Goal: Communication & Community: Ask a question

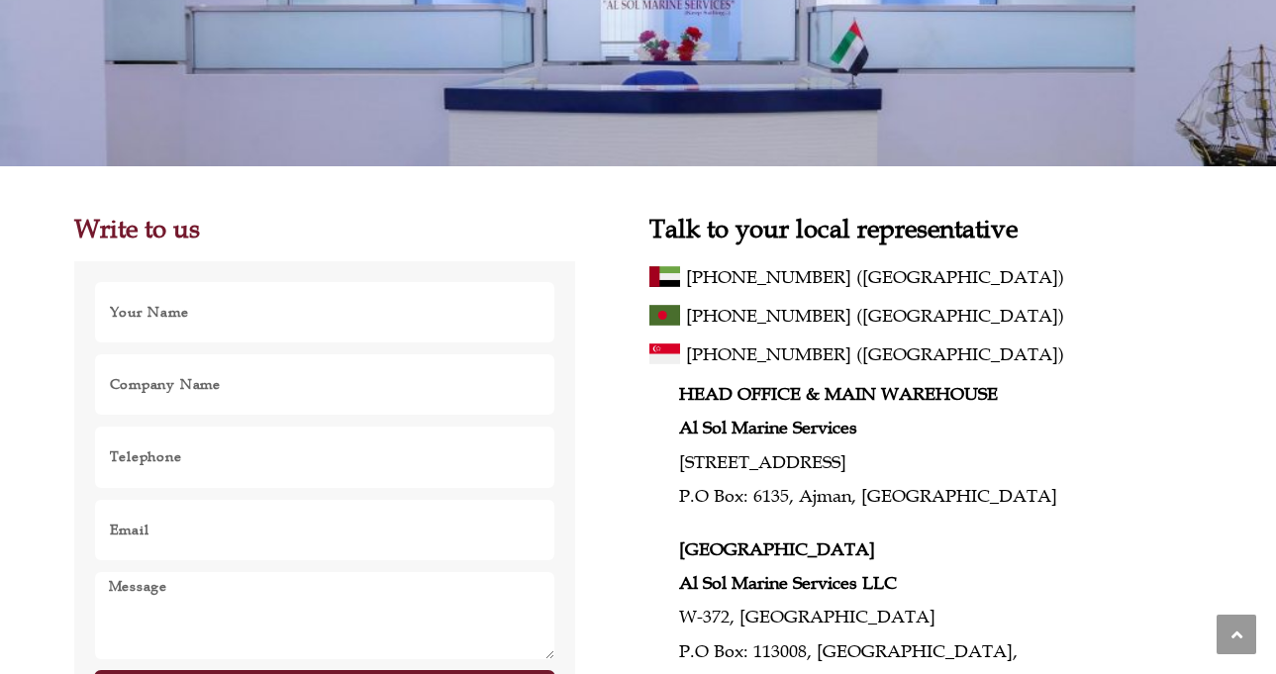
scroll to position [247, 0]
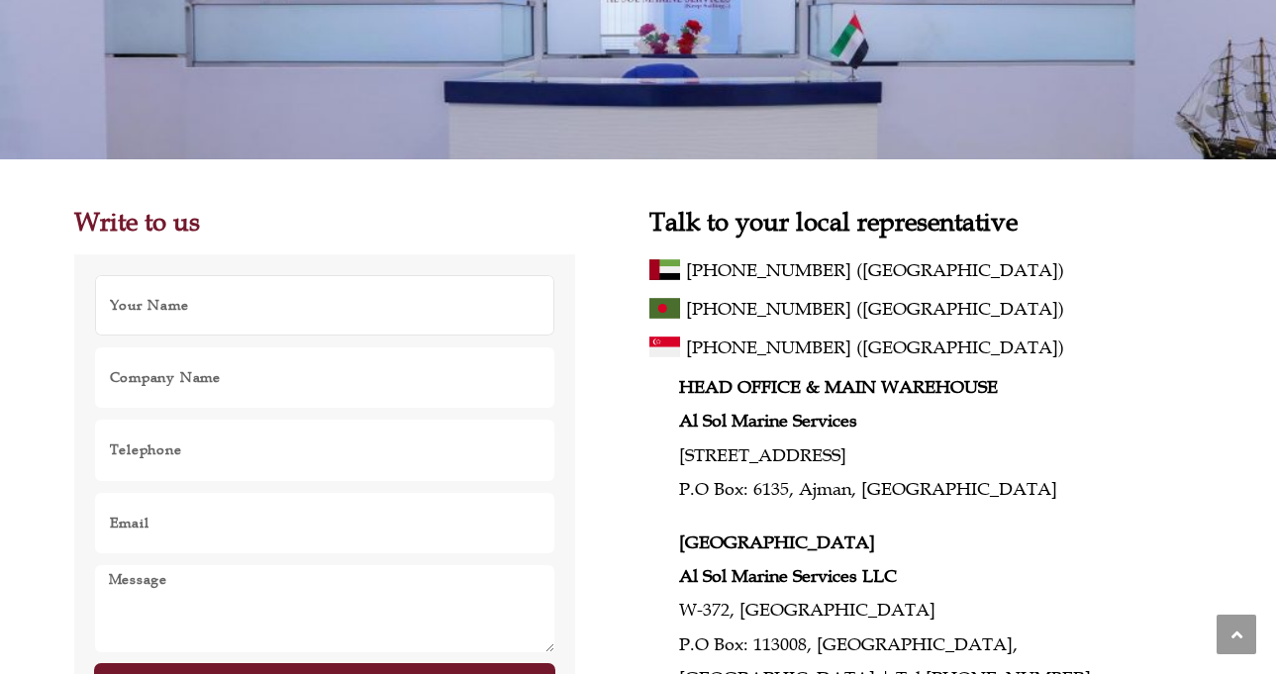
click at [325, 315] on input "Name" at bounding box center [325, 305] width 462 height 62
type input "[PERSON_NAME]"
type input "VALGES"
type input "[PHONE_NUMBER]"
type input "[EMAIL_ADDRESS][DOMAIN_NAME]"
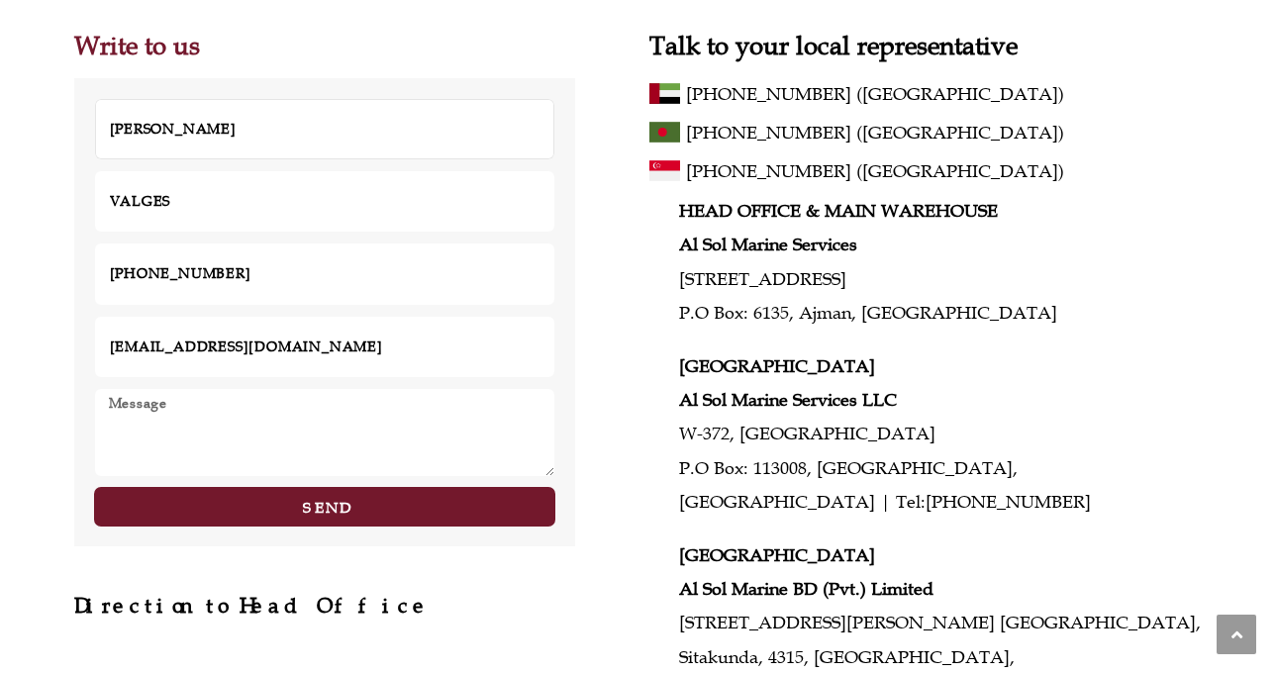
scroll to position [428, 0]
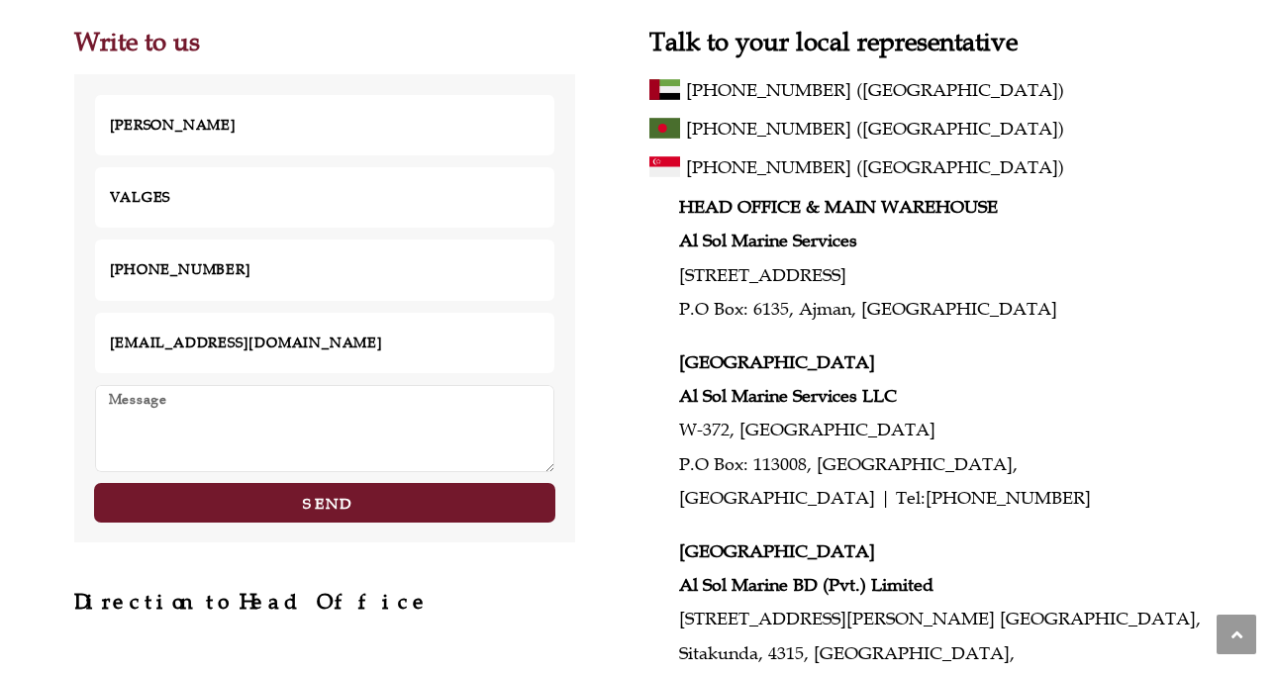
click at [385, 393] on textarea "Message" at bounding box center [325, 428] width 462 height 89
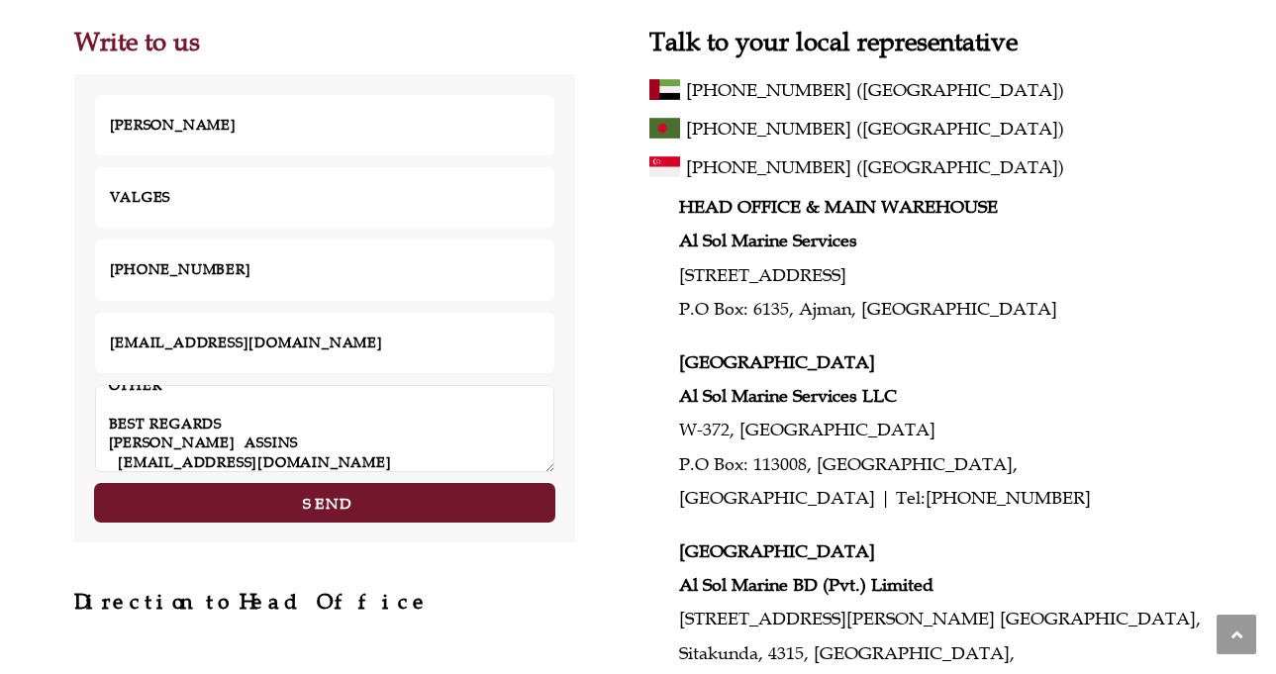
scroll to position [538, 0]
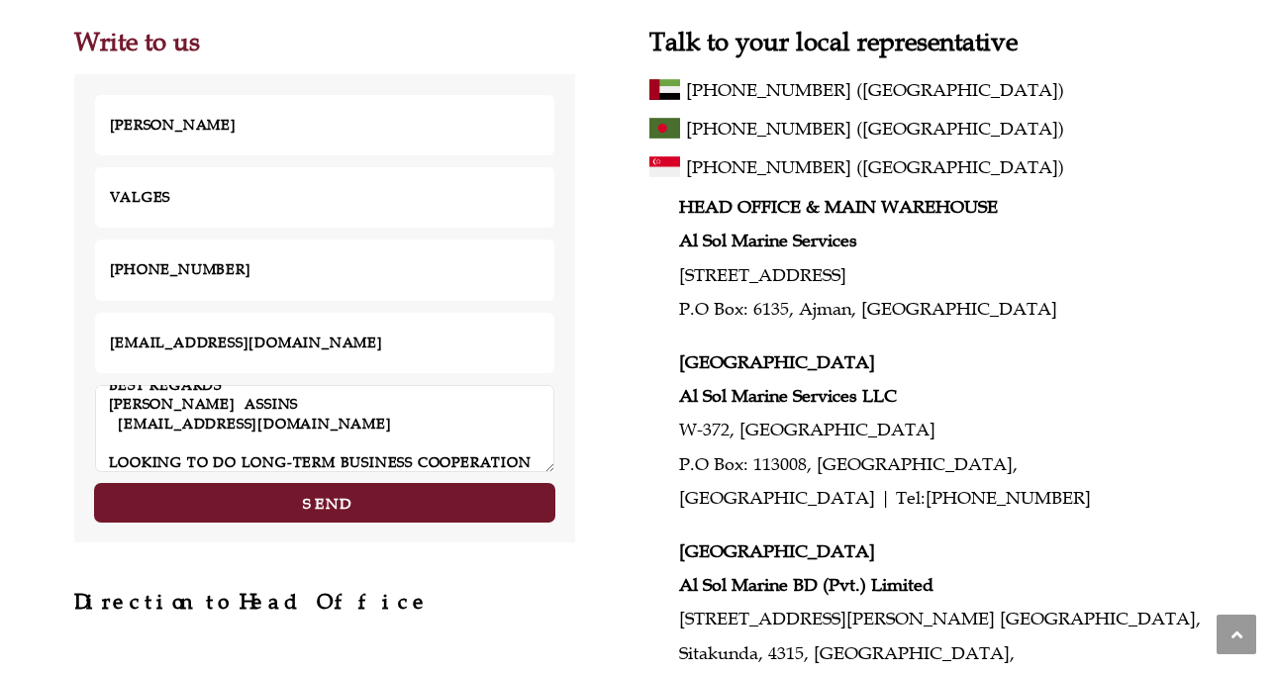
type textarea "VALGES [DOMAIN_NAME] SPANISH BUSINESS GROUP PARTNERSHIP EUROPEAN HOLDING WE ARE…"
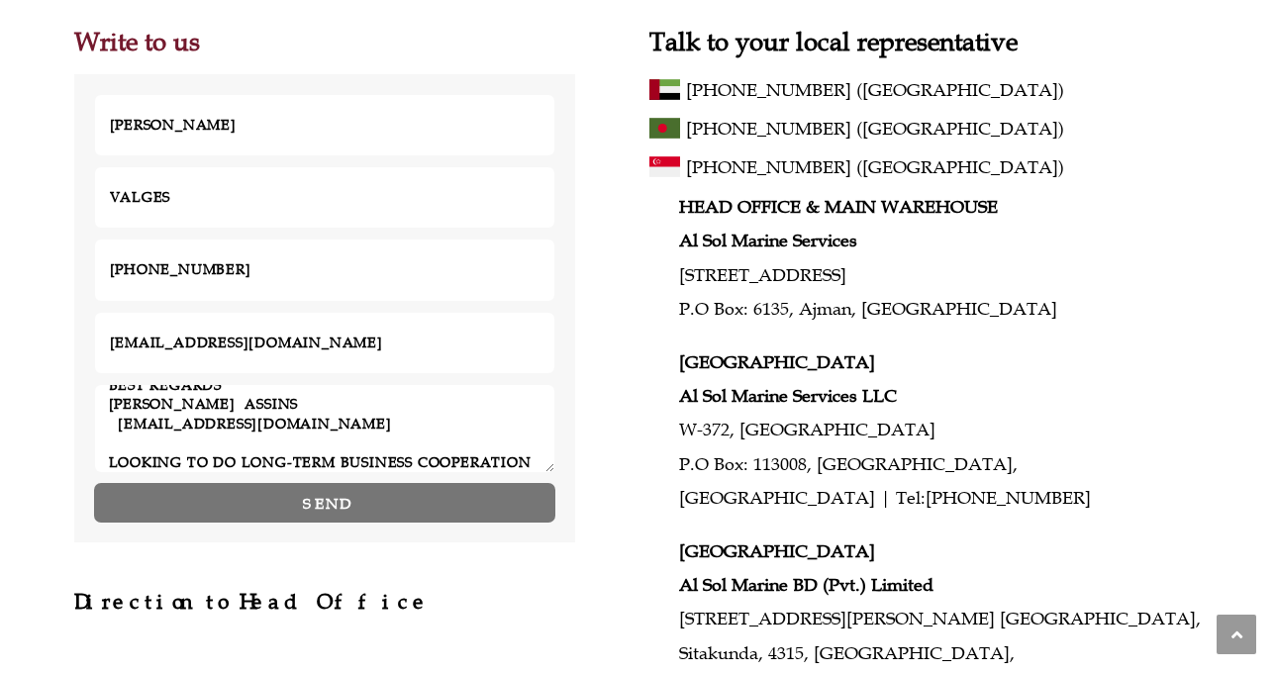
click at [341, 508] on span "Send" at bounding box center [327, 503] width 48 height 15
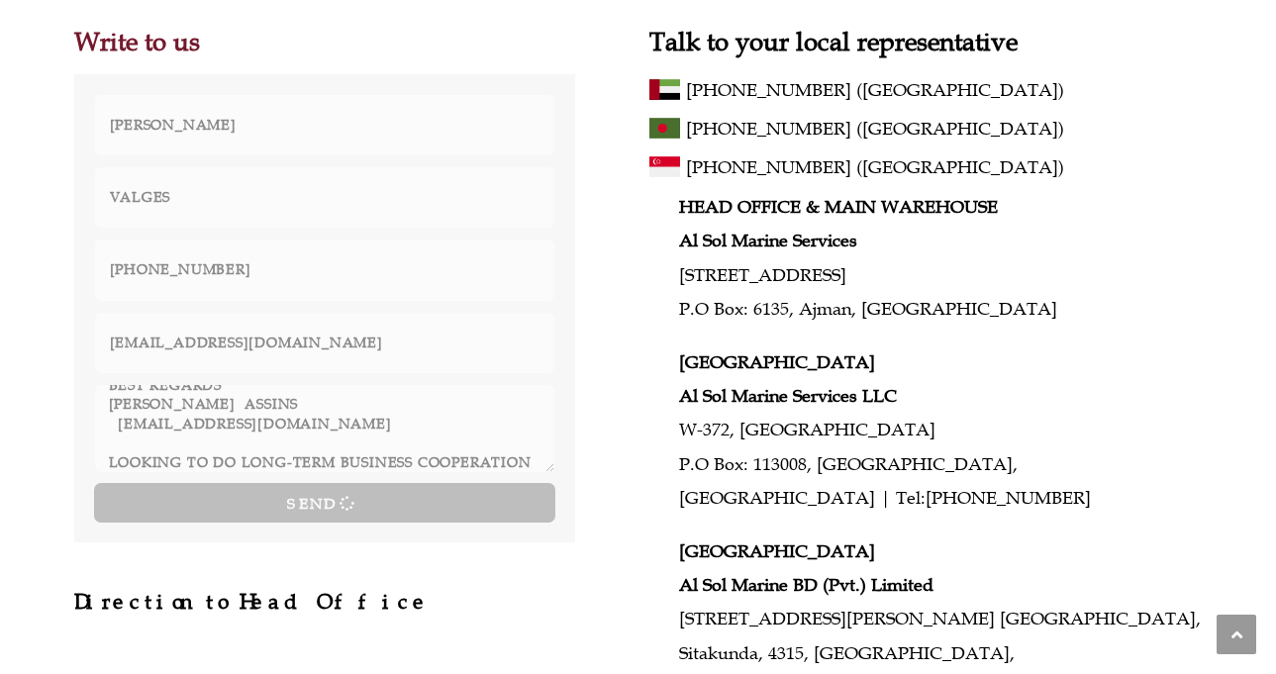
scroll to position [0, 0]
